Goal: Task Accomplishment & Management: Complete application form

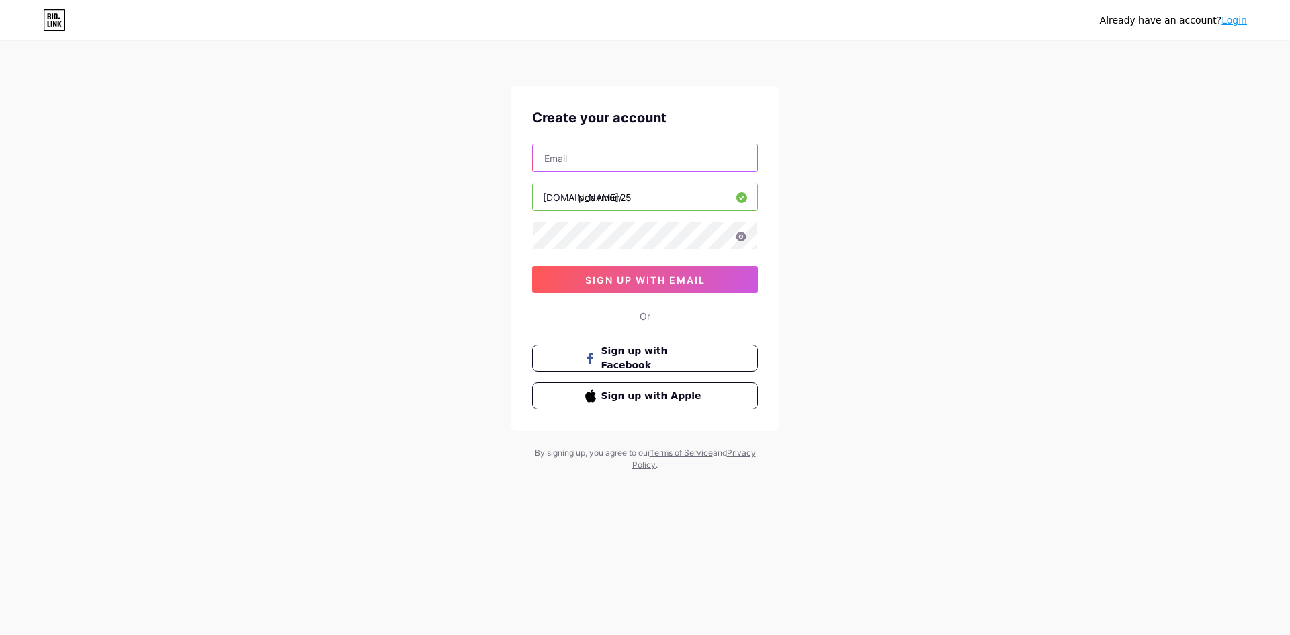
click at [586, 148] on input "text" at bounding box center [645, 157] width 224 height 27
type input "T"
type input "[EMAIL_ADDRESS][DOMAIN_NAME]"
click at [741, 238] on icon at bounding box center [741, 236] width 11 height 9
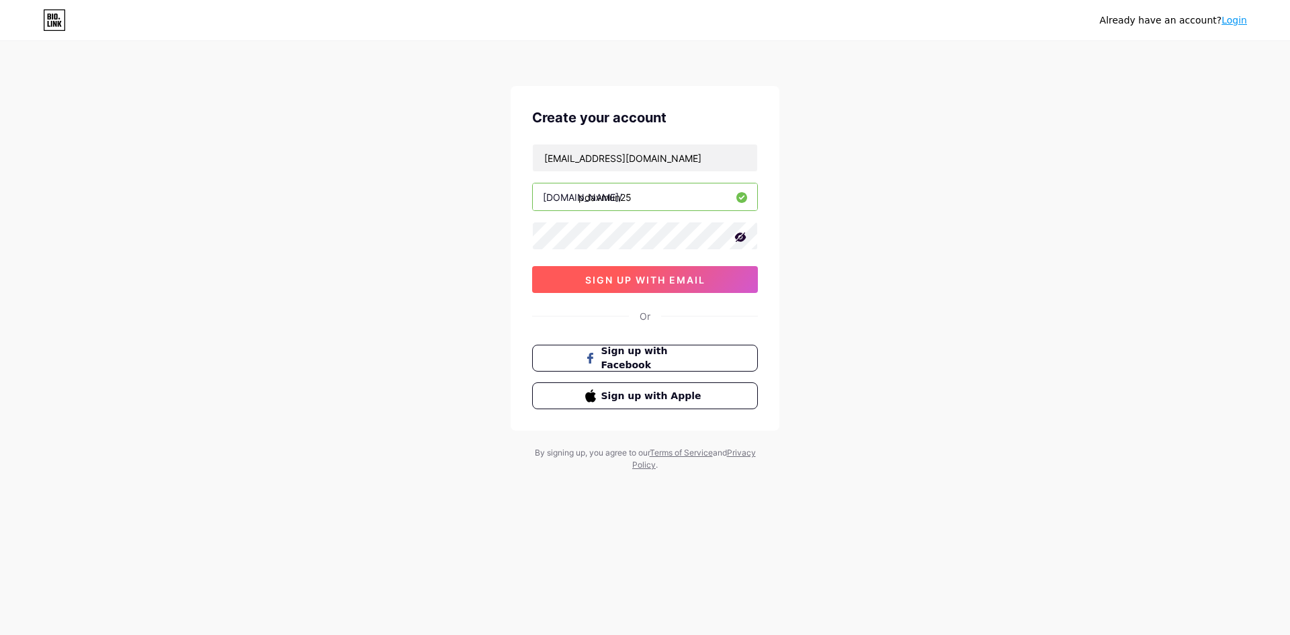
click at [657, 284] on span "sign up with email" at bounding box center [645, 279] width 120 height 11
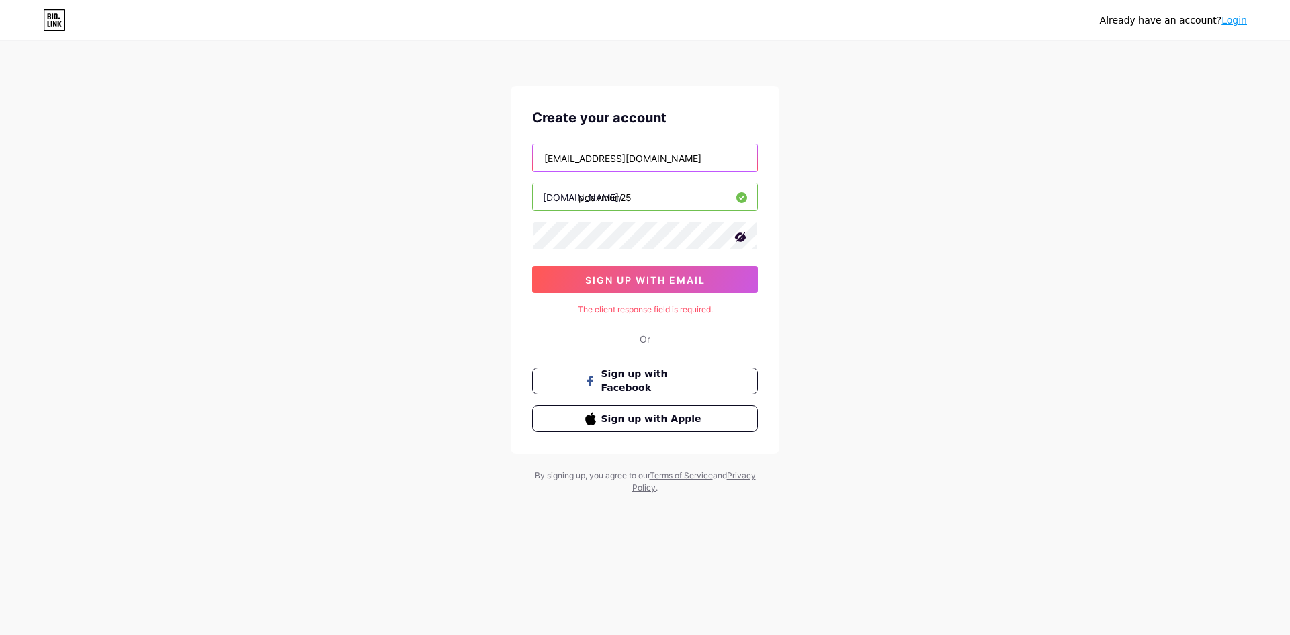
click at [693, 158] on input "[EMAIL_ADDRESS][DOMAIN_NAME]" at bounding box center [645, 157] width 224 height 27
click at [695, 278] on span "sign up with email" at bounding box center [645, 279] width 120 height 11
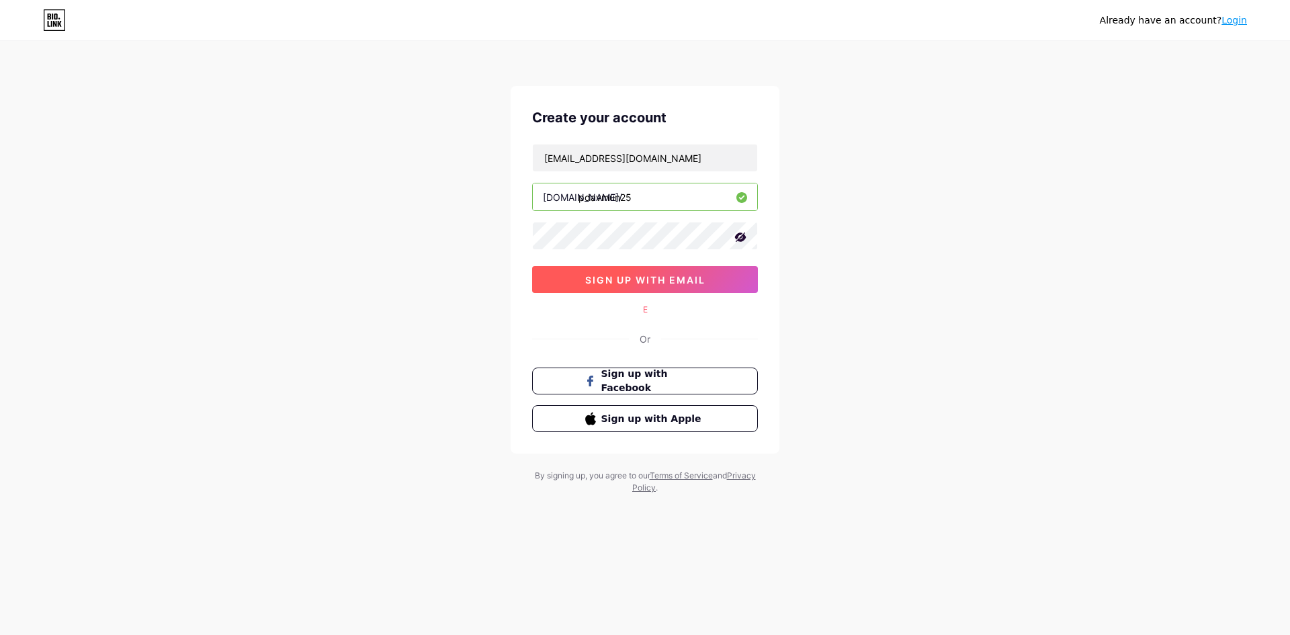
click at [691, 287] on button "sign up with email" at bounding box center [645, 279] width 226 height 27
